Goal: Information Seeking & Learning: Learn about a topic

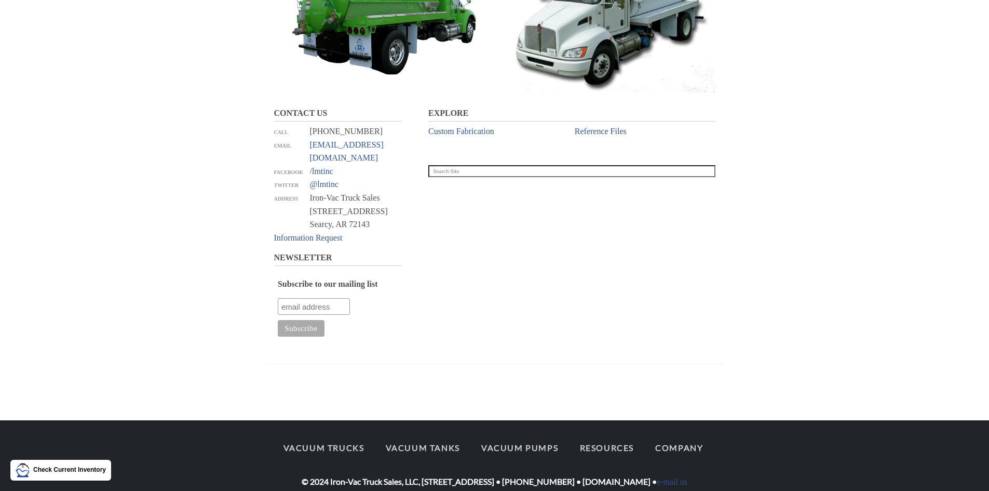
scroll to position [845, 0]
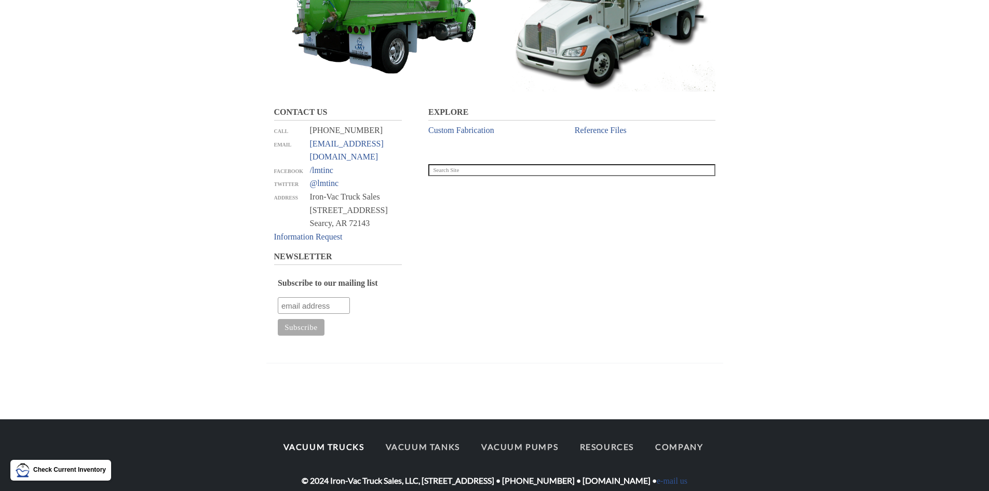
click at [311, 436] on link "Vacuum Trucks" at bounding box center [324, 447] width 100 height 22
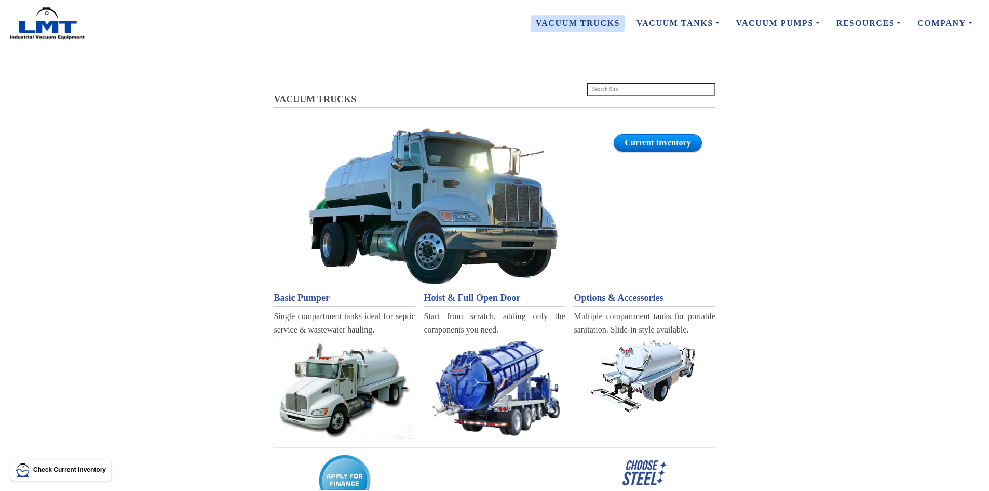
click at [313, 300] on span "Basic Pumper" at bounding box center [302, 297] width 56 height 10
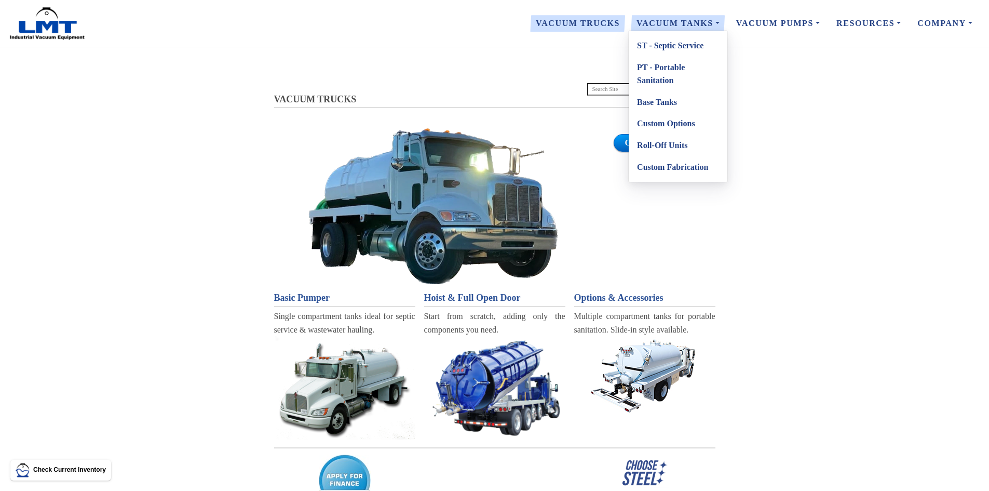
click at [665, 121] on link "Custom Options" at bounding box center [678, 124] width 99 height 22
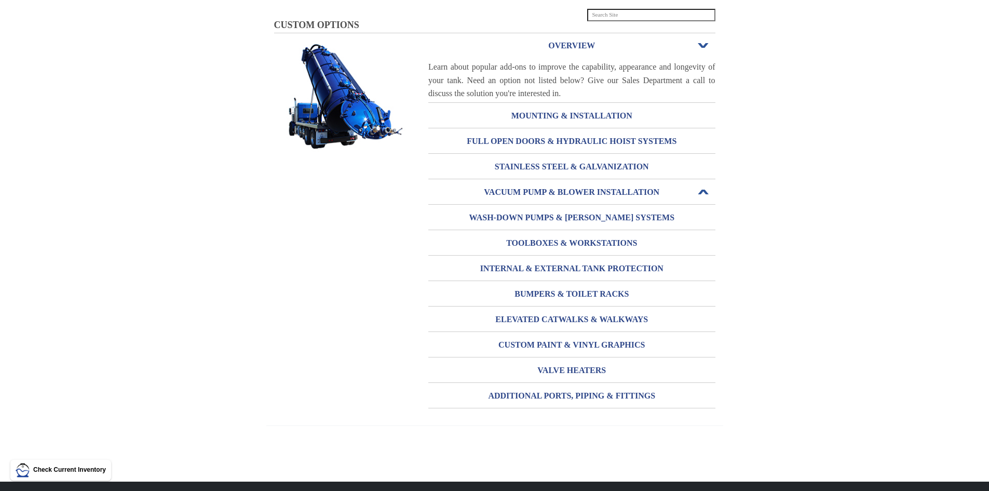
scroll to position [46, 0]
